Goal: Information Seeking & Learning: Learn about a topic

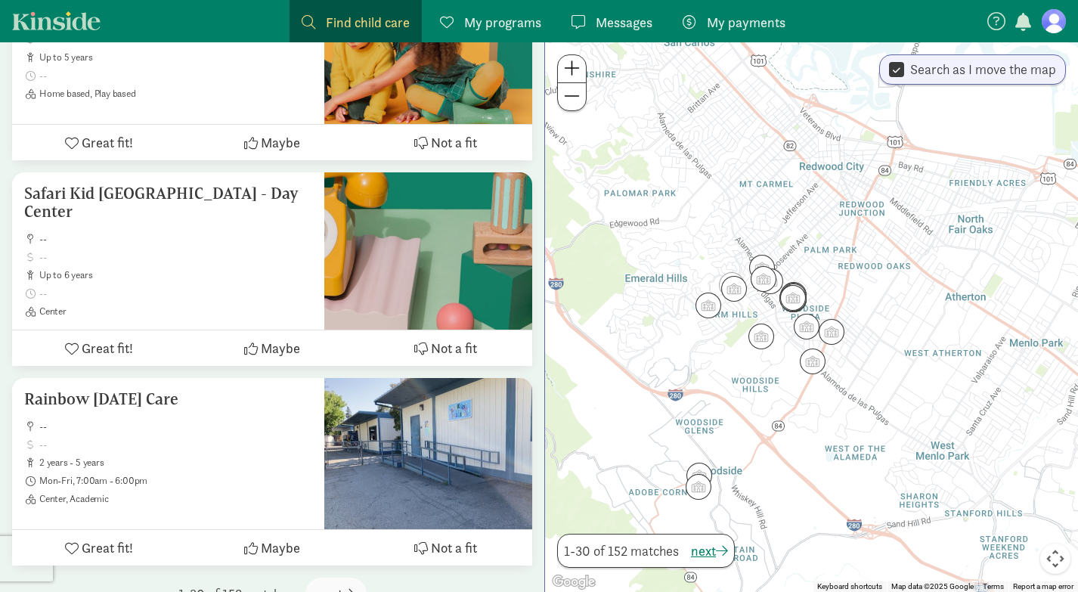
scroll to position [5820, 0]
click at [1054, 26] on figure at bounding box center [1054, 21] width 24 height 24
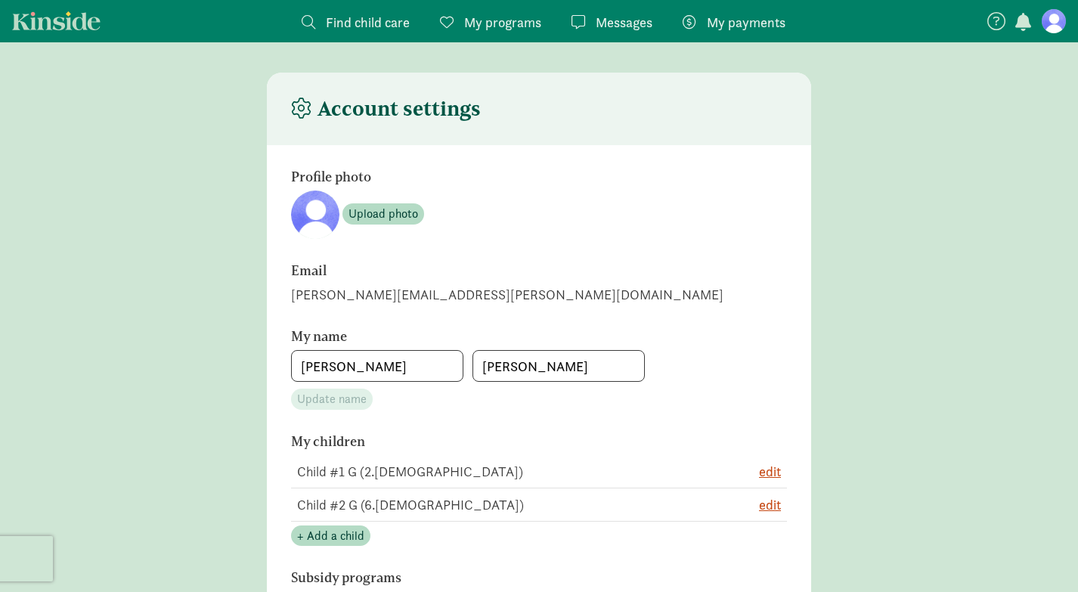
click at [1014, 21] on button "button" at bounding box center [1023, 24] width 21 height 20
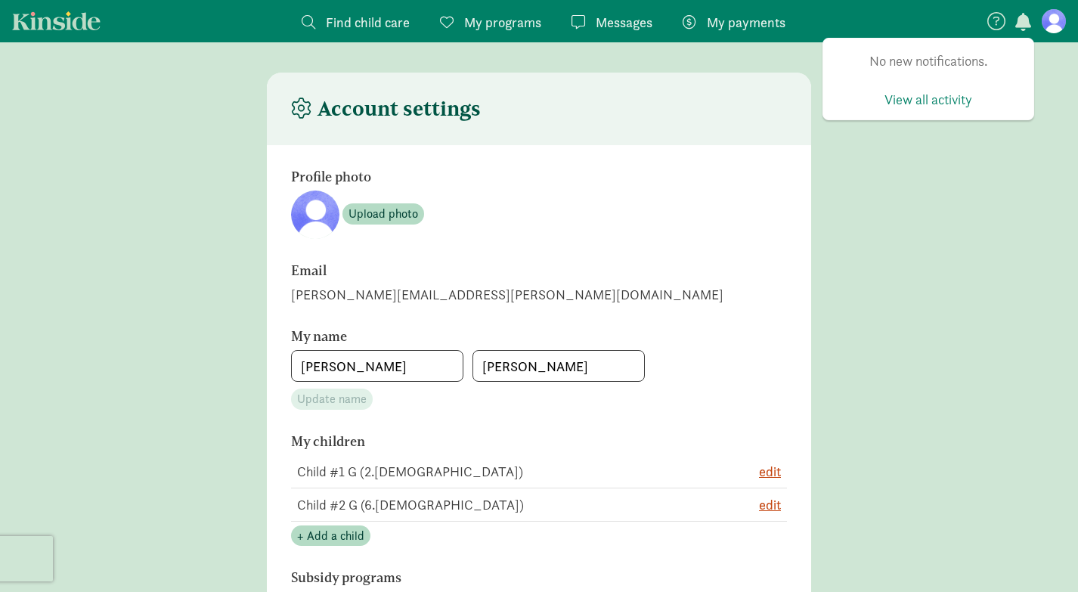
click at [1001, 19] on icon at bounding box center [997, 21] width 18 height 18
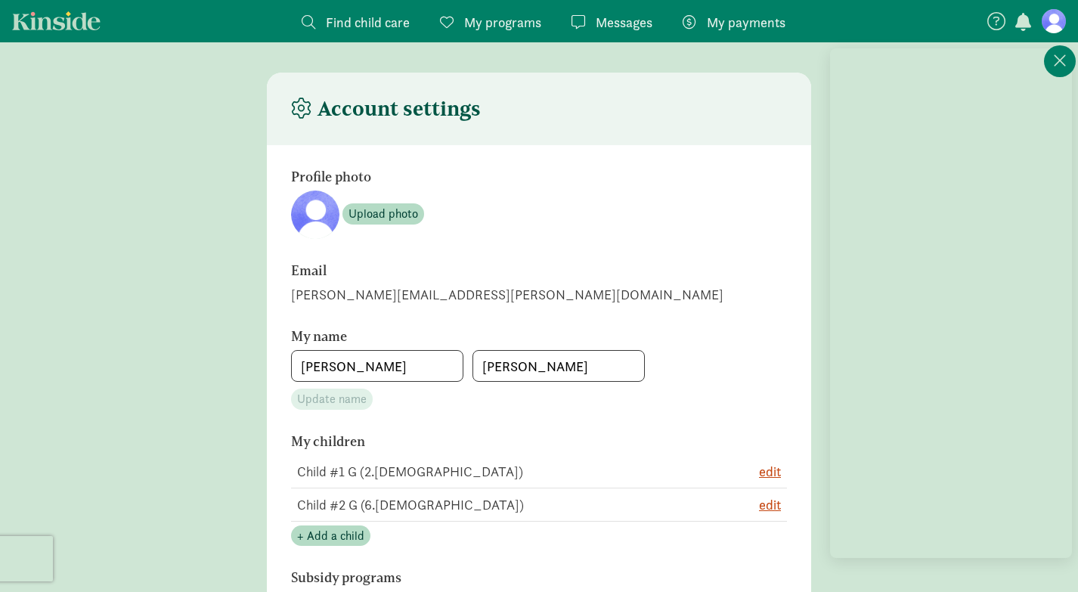
click at [383, 21] on span "Find child care" at bounding box center [368, 22] width 84 height 20
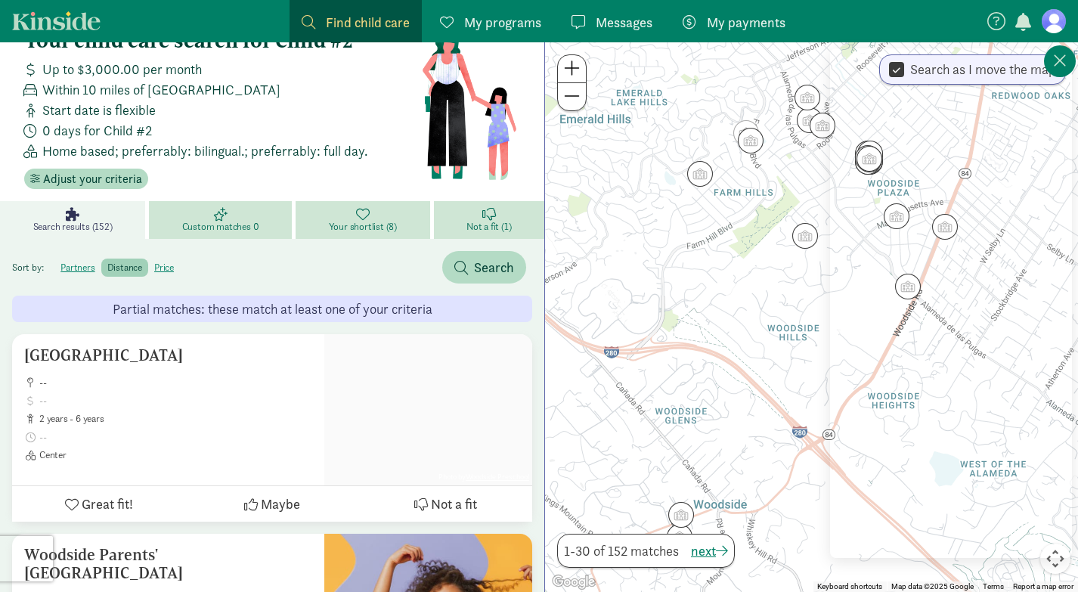
scroll to position [39, 0]
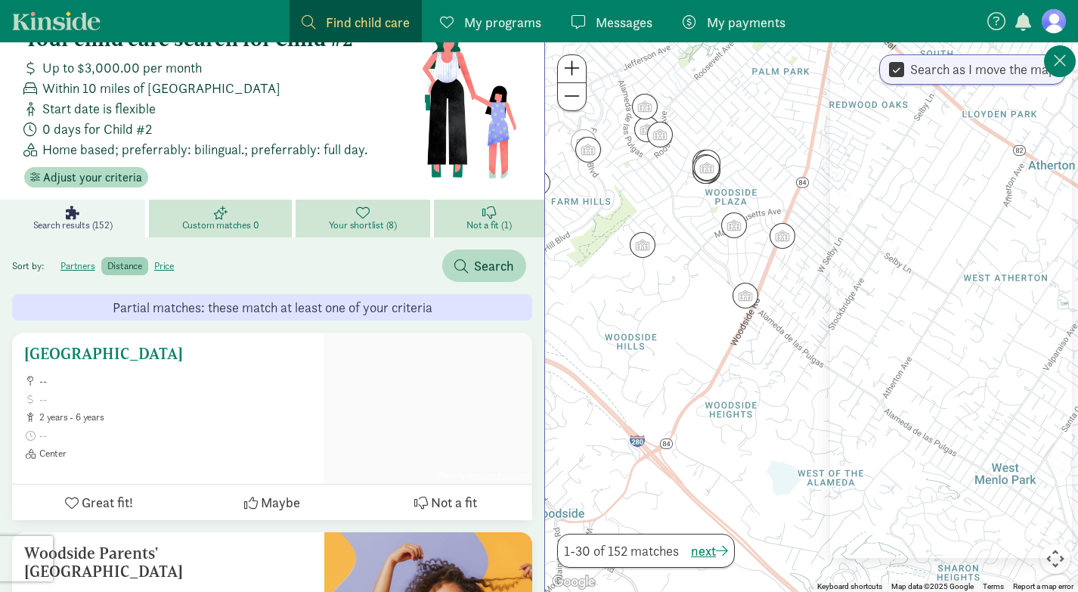
drag, startPoint x: 692, startPoint y: 354, endPoint x: 527, endPoint y: 363, distance: 165.1
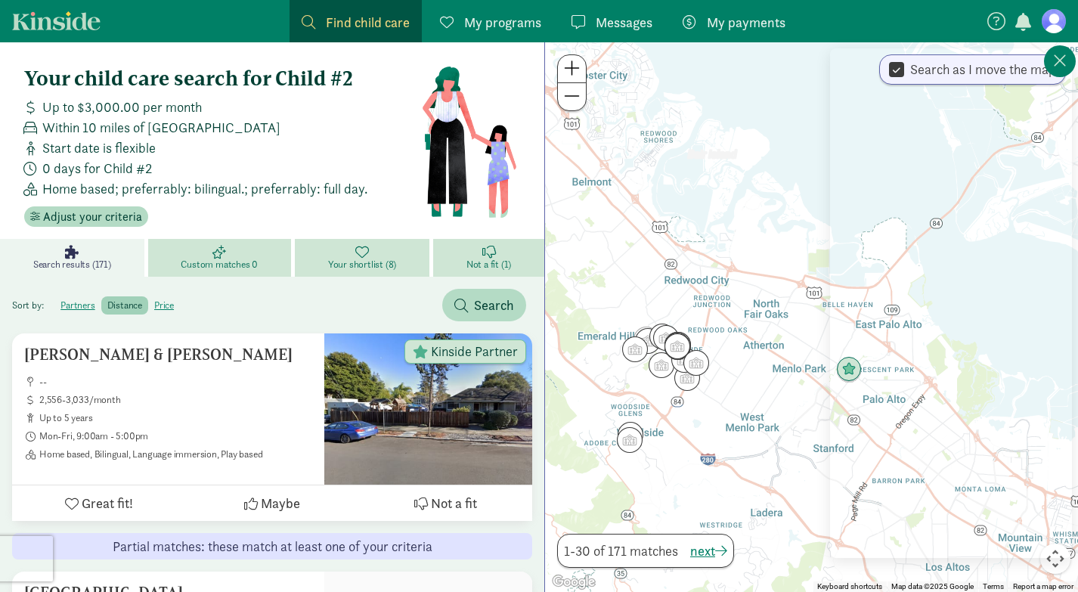
drag, startPoint x: 658, startPoint y: 348, endPoint x: 662, endPoint y: 399, distance: 51.6
click at [662, 399] on div at bounding box center [811, 317] width 533 height 550
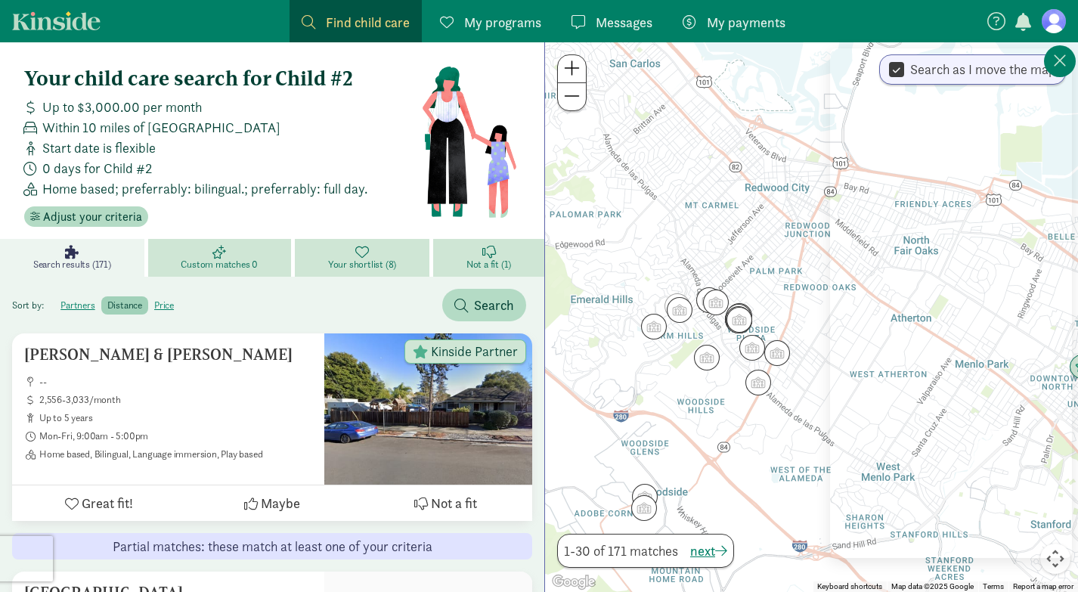
drag, startPoint x: 644, startPoint y: 359, endPoint x: 692, endPoint y: 386, distance: 54.9
click at [692, 386] on div at bounding box center [811, 317] width 533 height 550
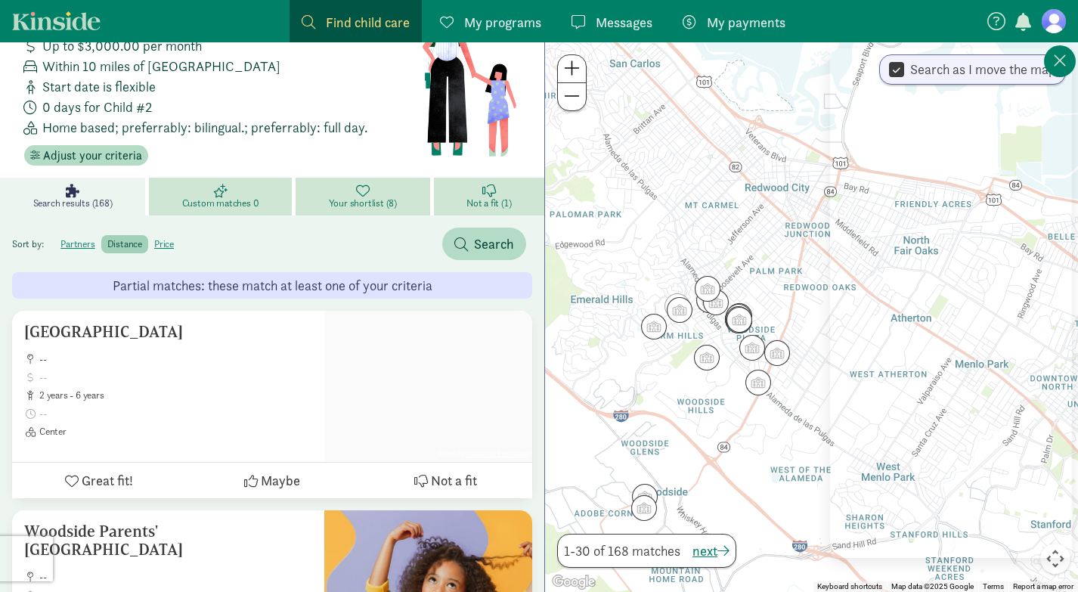
scroll to position [67, 0]
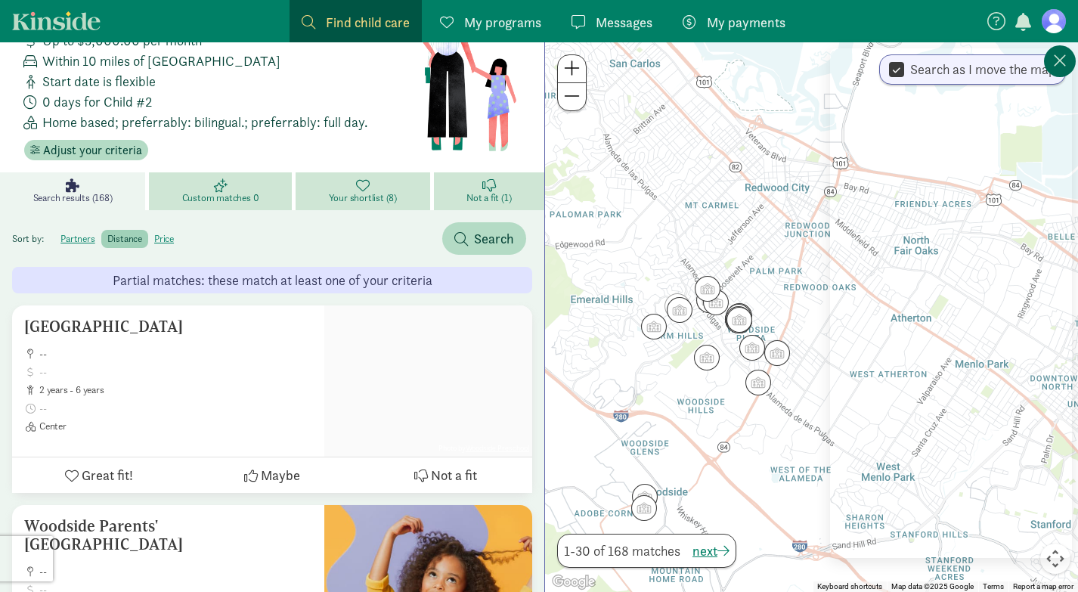
click at [1060, 61] on icon at bounding box center [1061, 60] width 14 height 18
